Goal: Task Accomplishment & Management: Complete application form

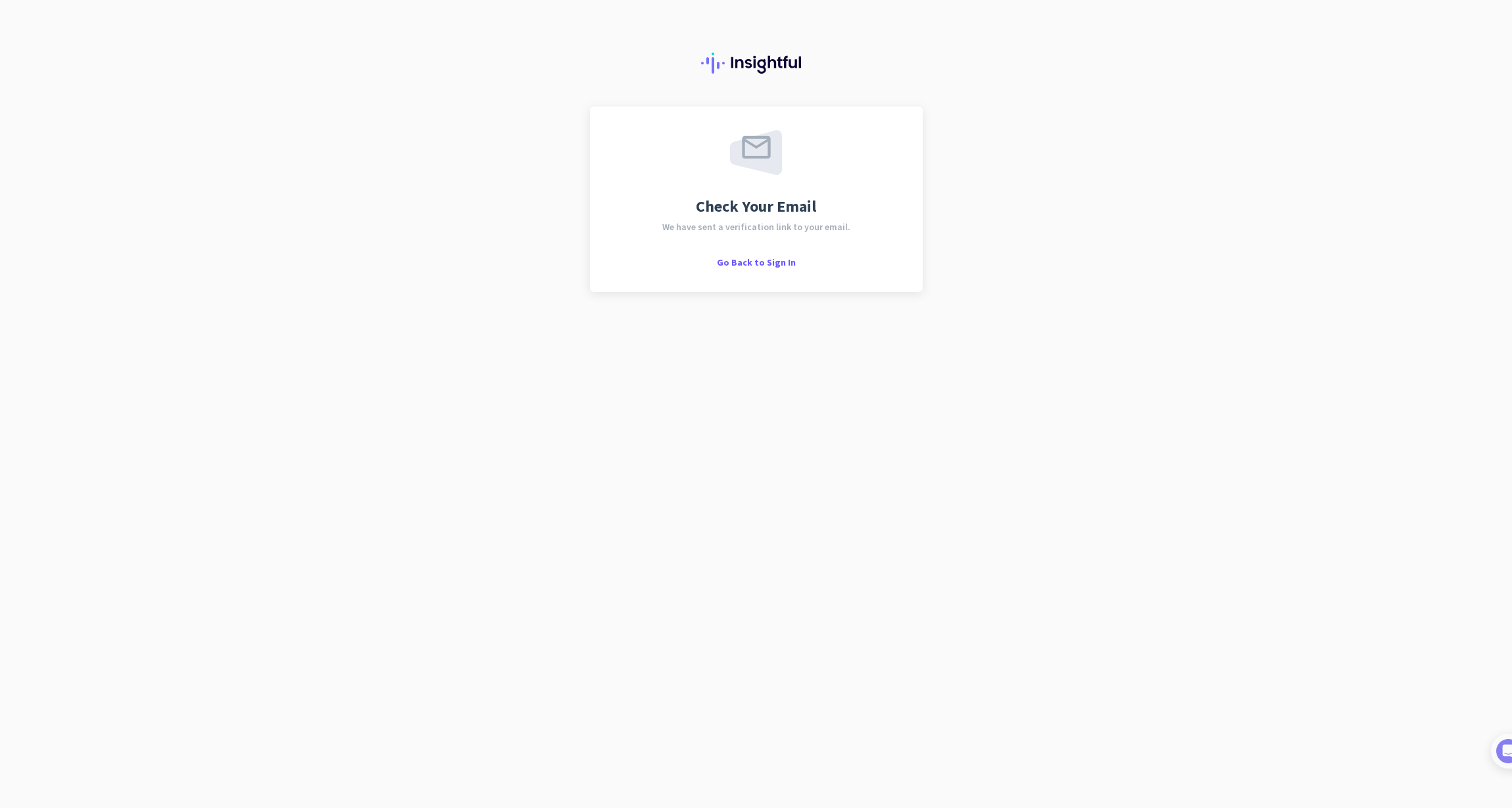
click at [254, 99] on div at bounding box center [756, 53] width 1512 height 106
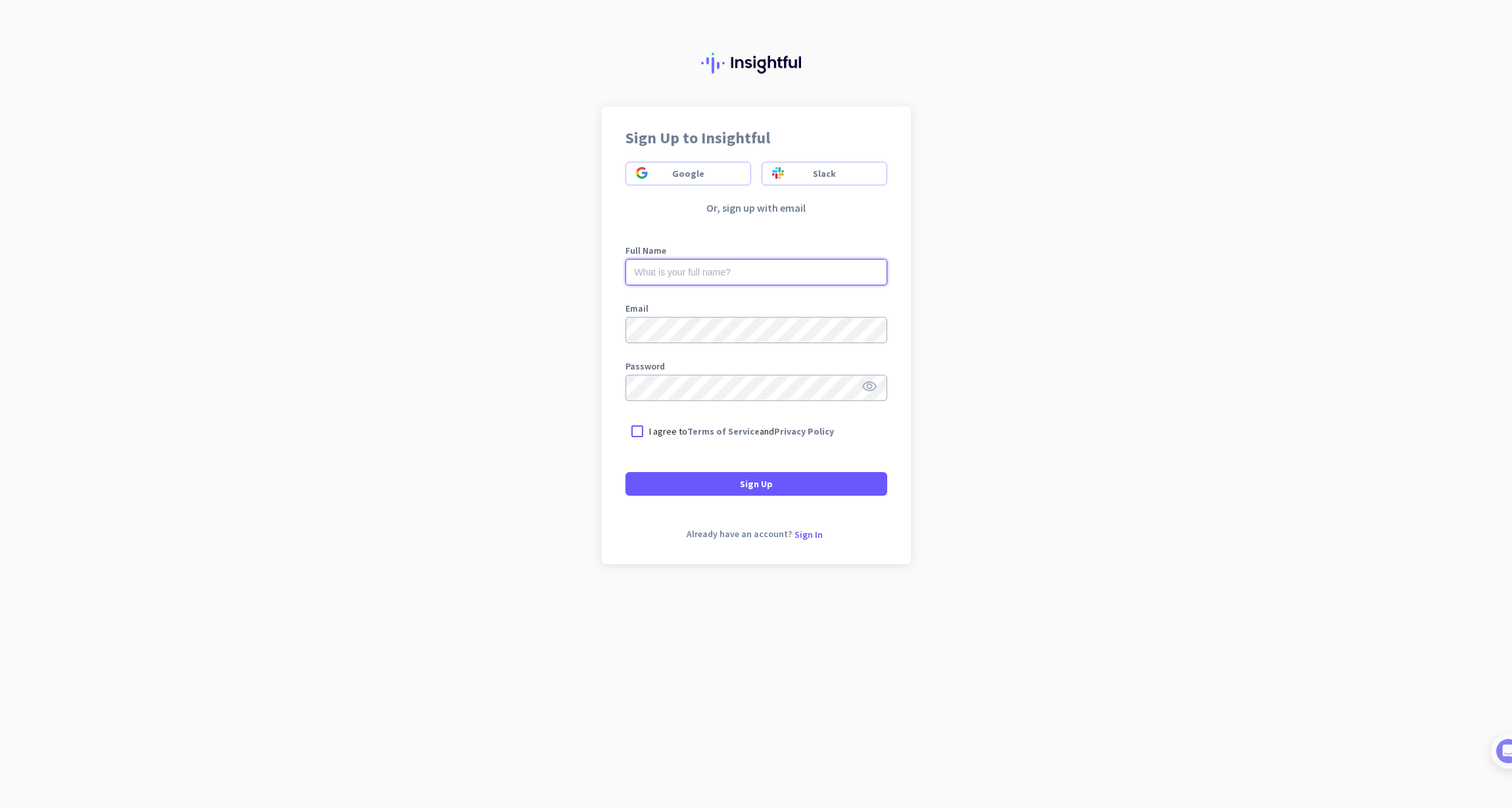
click at [736, 273] on input "text" at bounding box center [756, 272] width 262 height 26
type input "[PERSON_NAME]"
click at [641, 428] on div at bounding box center [637, 431] width 24 height 24
click at [719, 480] on span at bounding box center [756, 484] width 262 height 32
click at [707, 272] on input "text" at bounding box center [756, 272] width 262 height 26
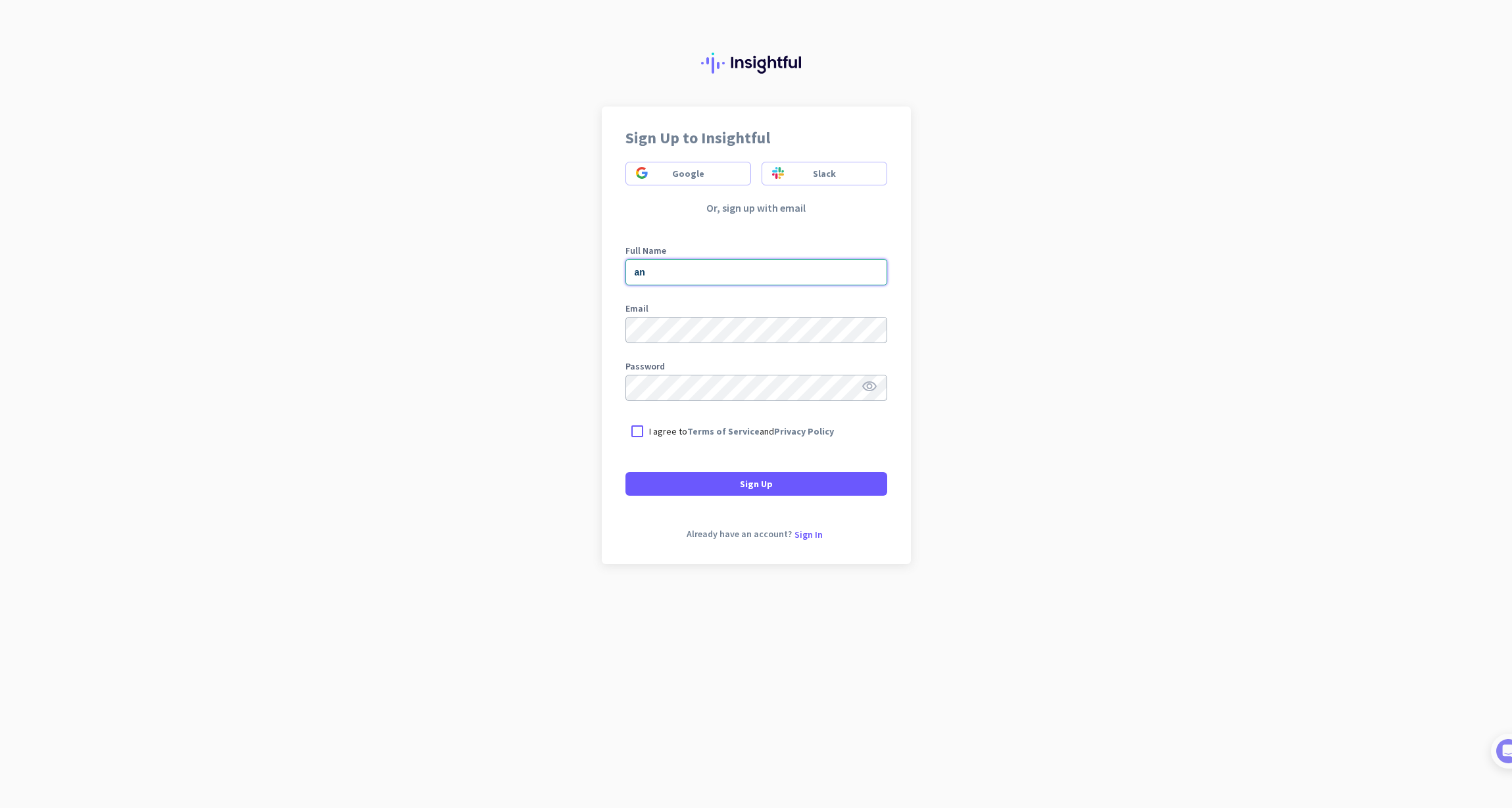
type input "a"
type input "[PERSON_NAME]"
click at [1019, 301] on div "Sign Up to Insightful Google Slack Or, sign up with email Full Name [PERSON_NAM…" at bounding box center [756, 404] width 1512 height 808
click at [632, 436] on div at bounding box center [637, 431] width 24 height 24
click at [678, 483] on span at bounding box center [756, 484] width 262 height 32
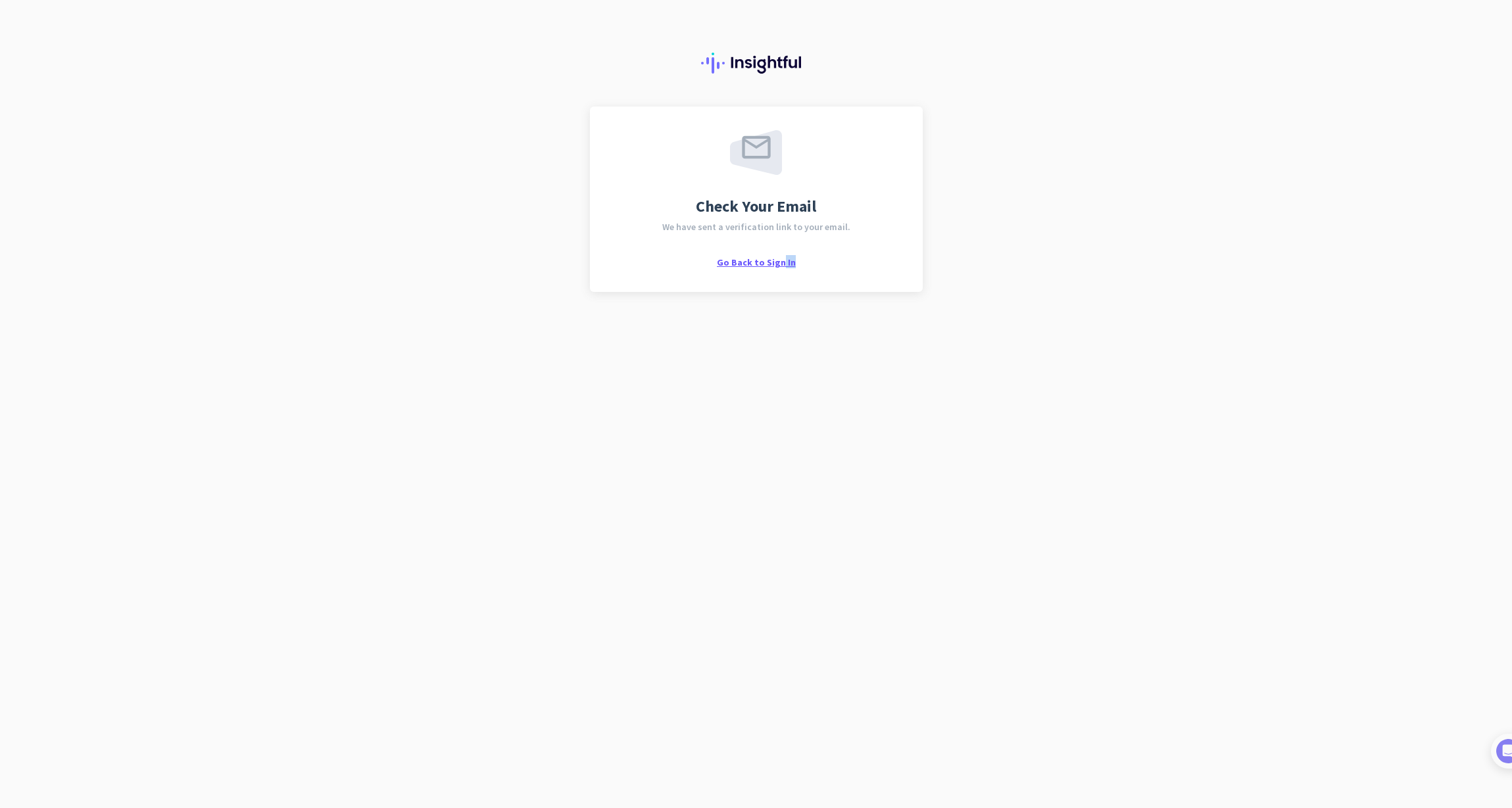
click at [775, 269] on div "Check Your Email We have sent a verification link to your email. Go Back to Sig…" at bounding box center [756, 198] width 333 height 185
click at [732, 263] on span "Go Back to Sign In" at bounding box center [756, 262] width 79 height 11
